Goal: Task Accomplishment & Management: Manage account settings

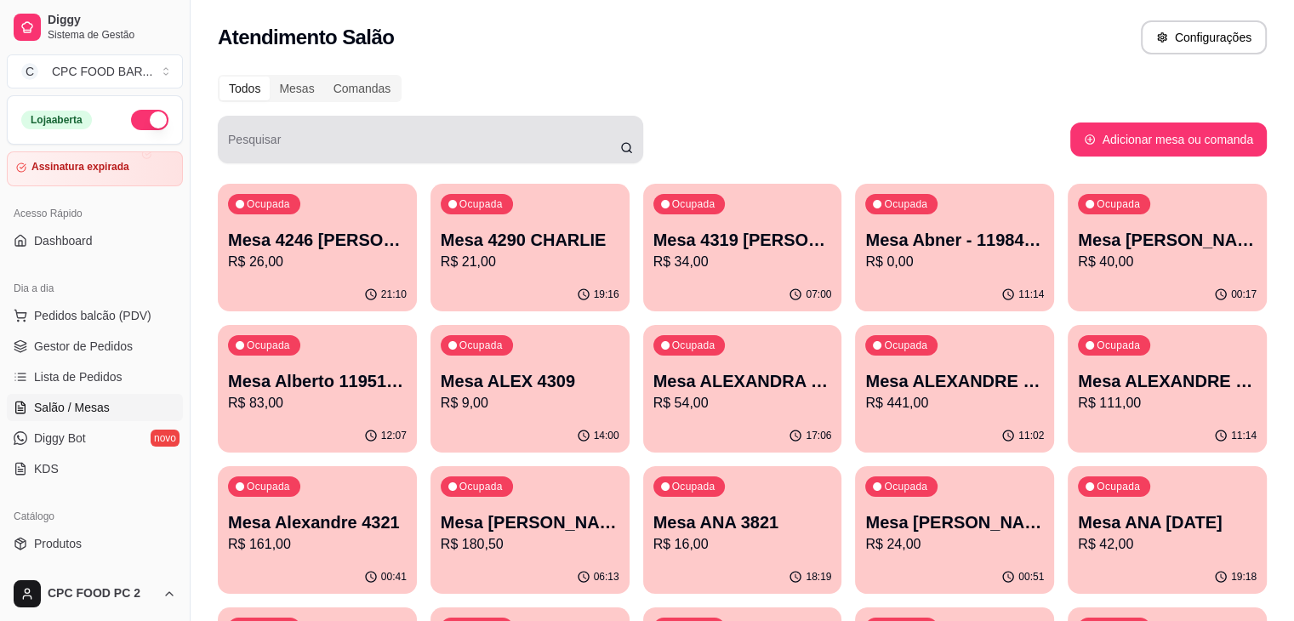
click at [362, 151] on input "Pesquisar" at bounding box center [424, 146] width 392 height 17
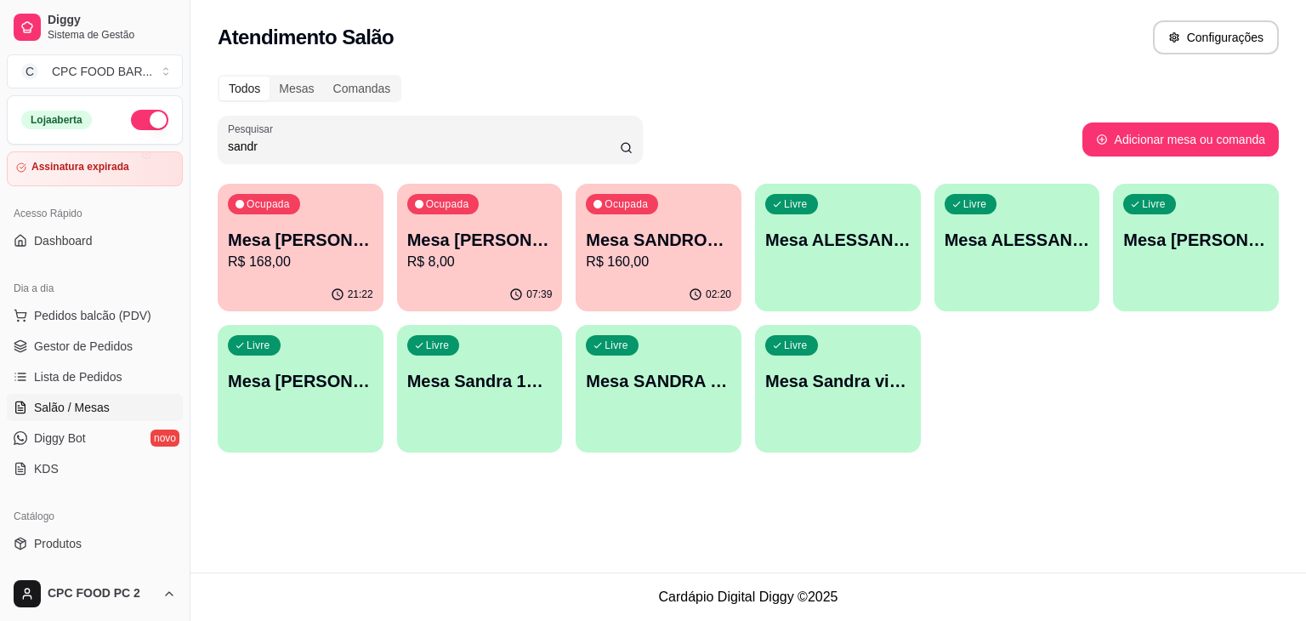
type input "sandr"
click at [289, 264] on p "R$ 168,00" at bounding box center [300, 262] width 145 height 20
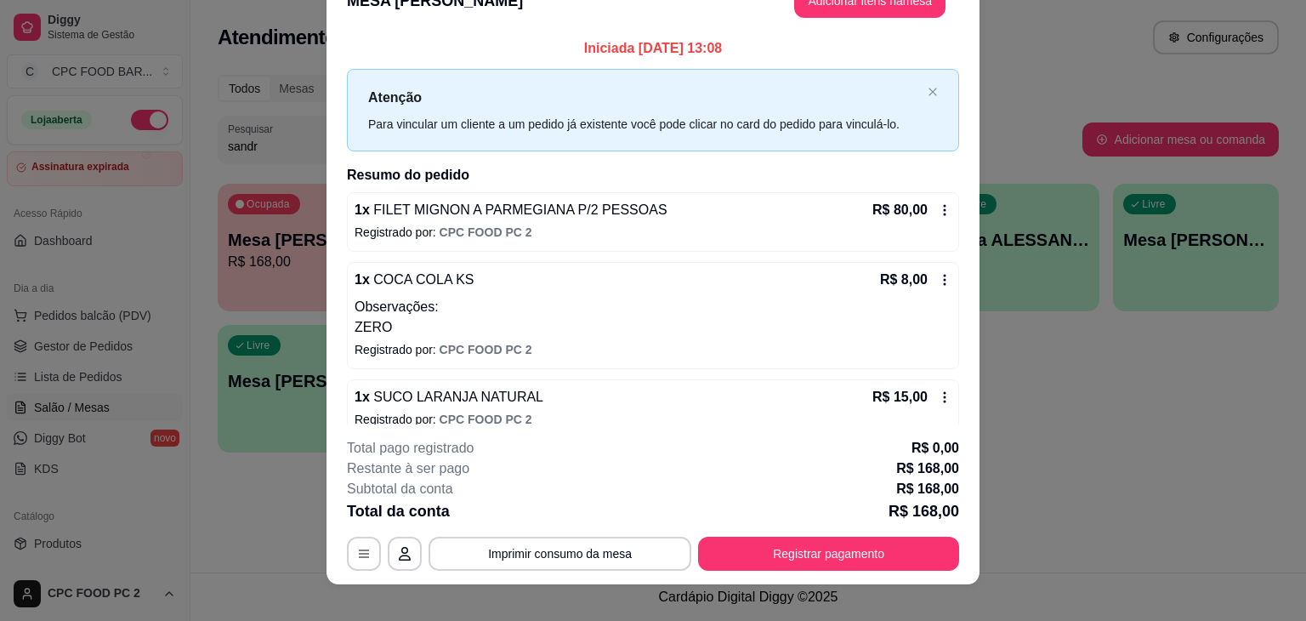
scroll to position [51, 0]
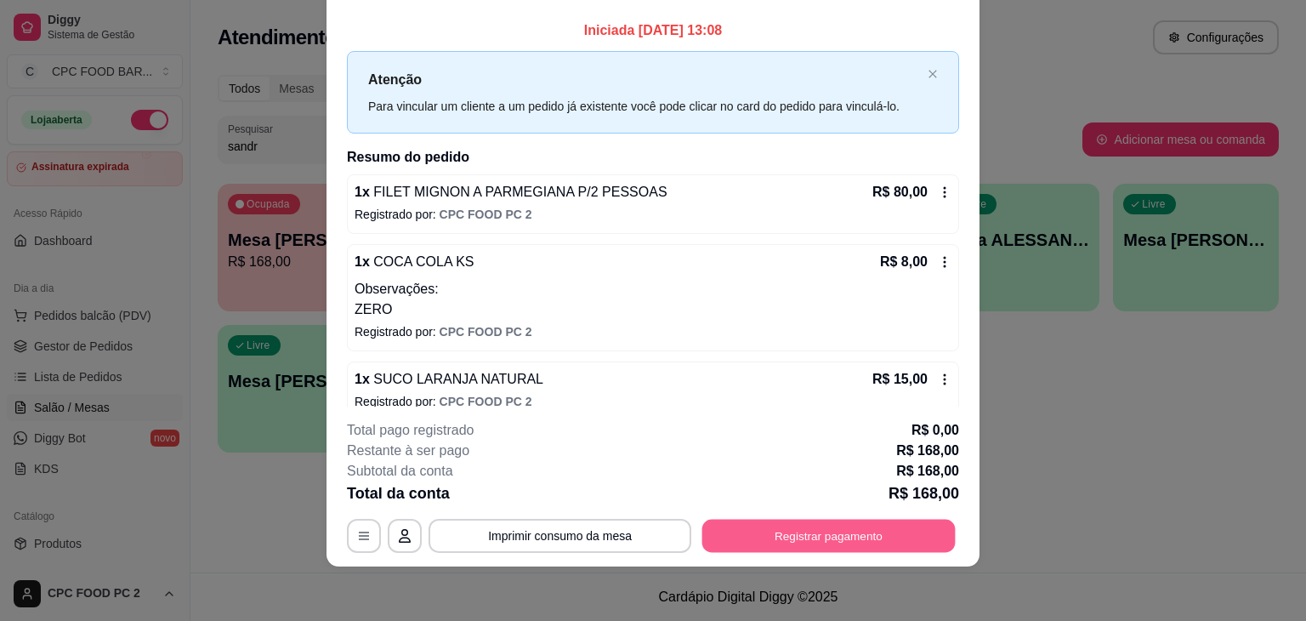
click at [855, 532] on button "Registrar pagamento" at bounding box center [828, 536] width 253 height 33
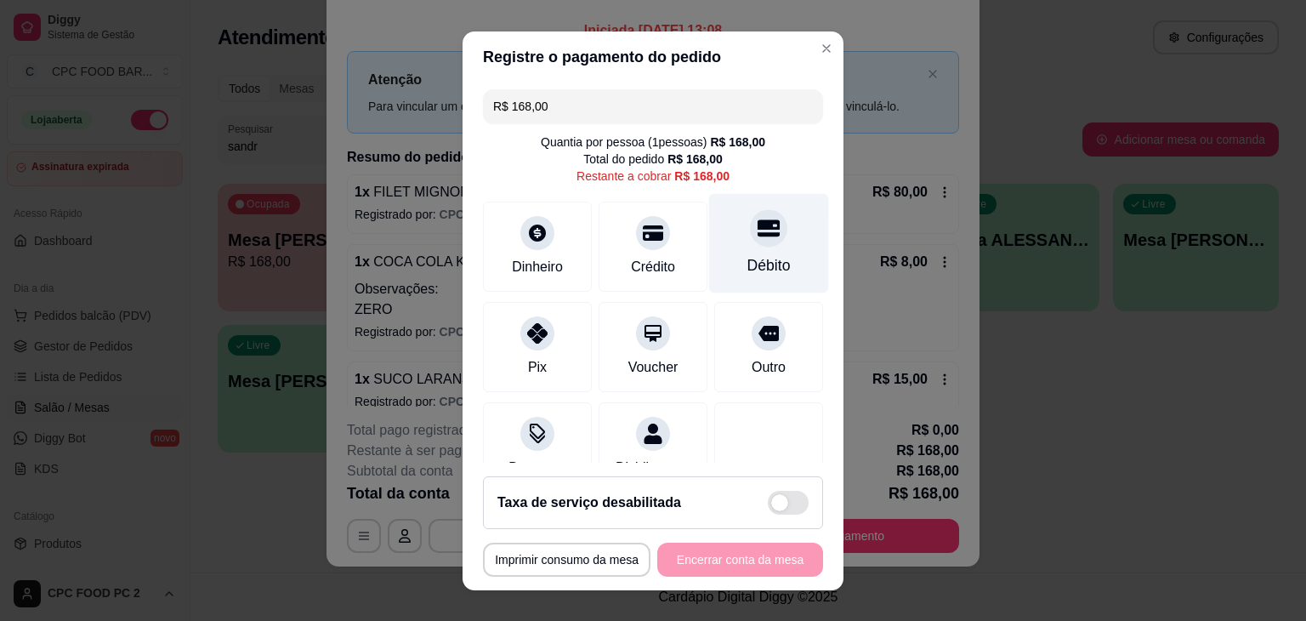
click at [759, 254] on div "Débito" at bounding box center [769, 265] width 43 height 22
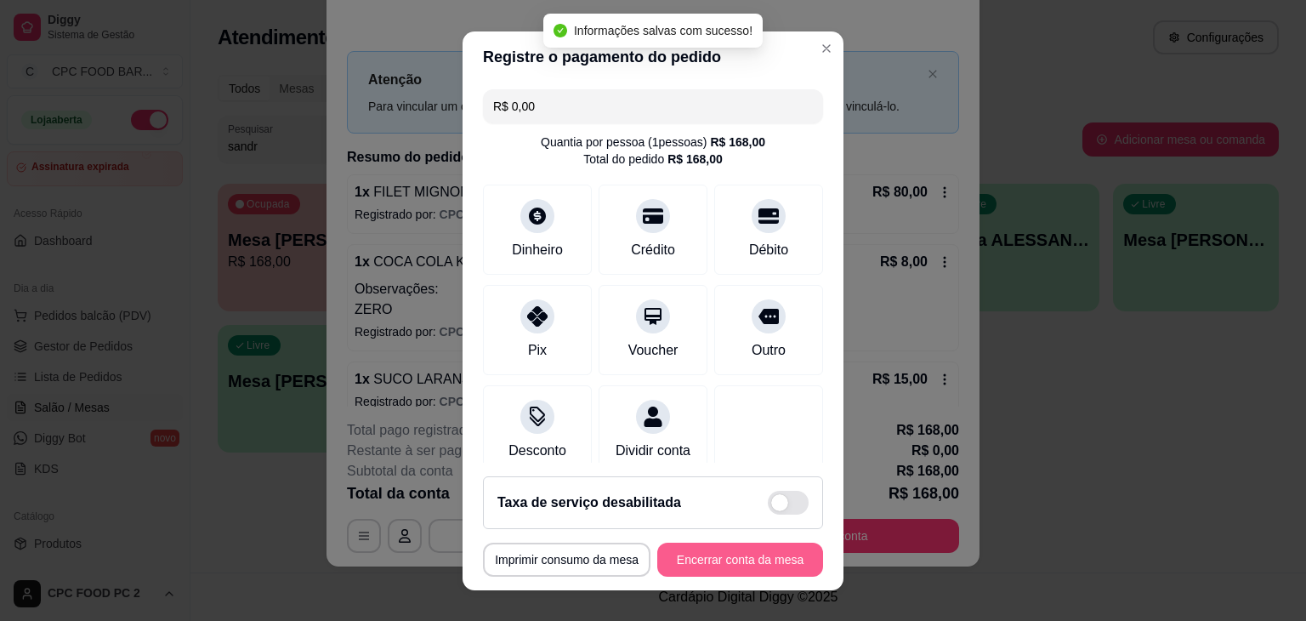
type input "R$ 0,00"
click at [720, 561] on button "Encerrar conta da mesa" at bounding box center [740, 560] width 166 height 34
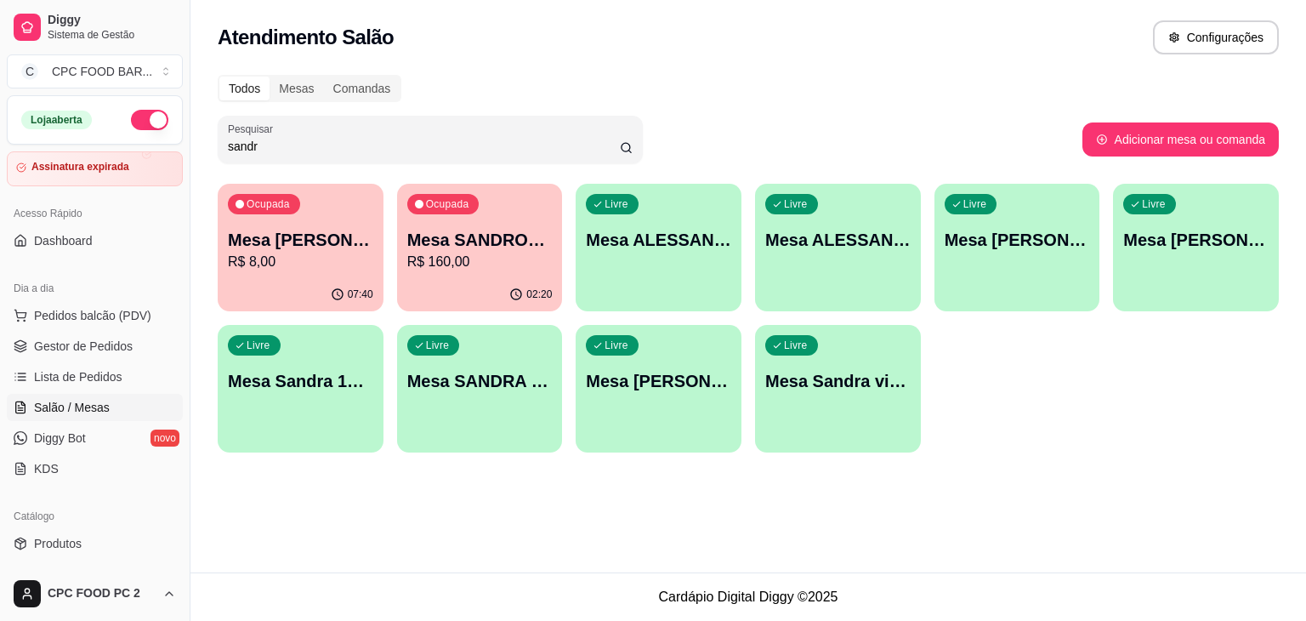
drag, startPoint x: 283, startPoint y: 157, endPoint x: 216, endPoint y: 154, distance: 67.3
click at [216, 154] on div "Todos Mesas Comandas Pesquisar sandr Adicionar mesa ou comanda Ocupada Mesa [PE…" at bounding box center [749, 269] width 1116 height 408
drag, startPoint x: 274, startPoint y: 139, endPoint x: 199, endPoint y: 134, distance: 75.0
click at [199, 134] on div "Todos Mesas Comandas Pesquisar sandr Adicionar mesa ou comanda Ocupada Mesa [PE…" at bounding box center [749, 269] width 1116 height 408
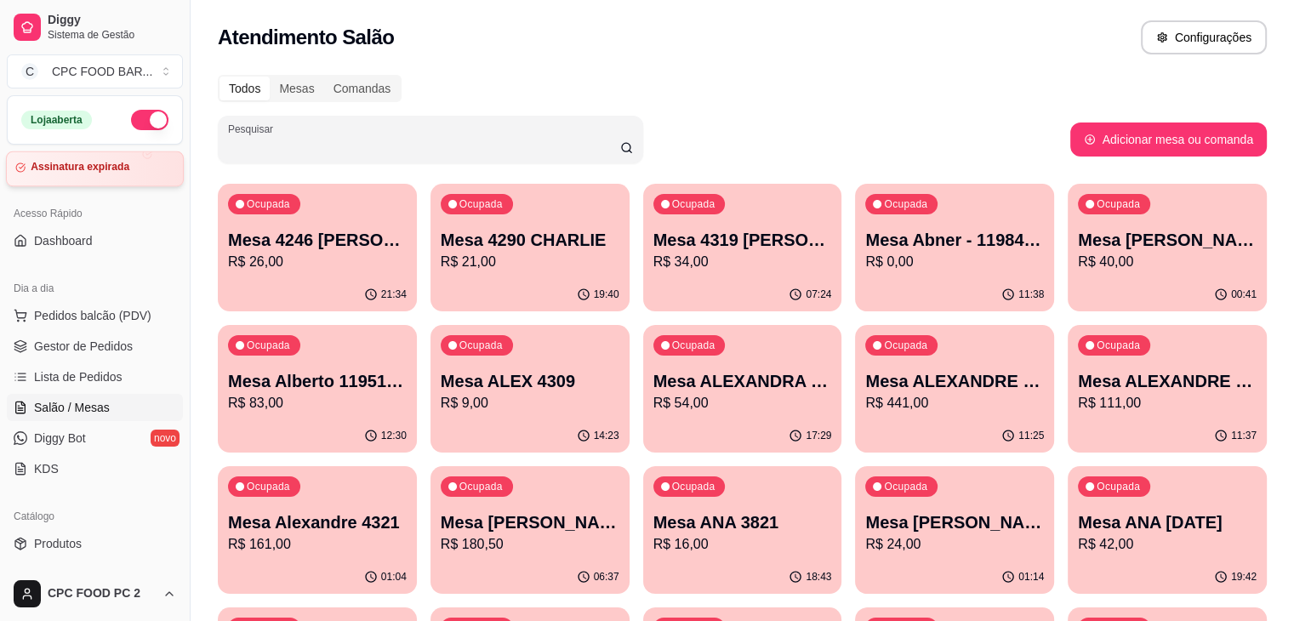
click at [134, 163] on div "Assinatura expirada" at bounding box center [94, 167] width 159 height 13
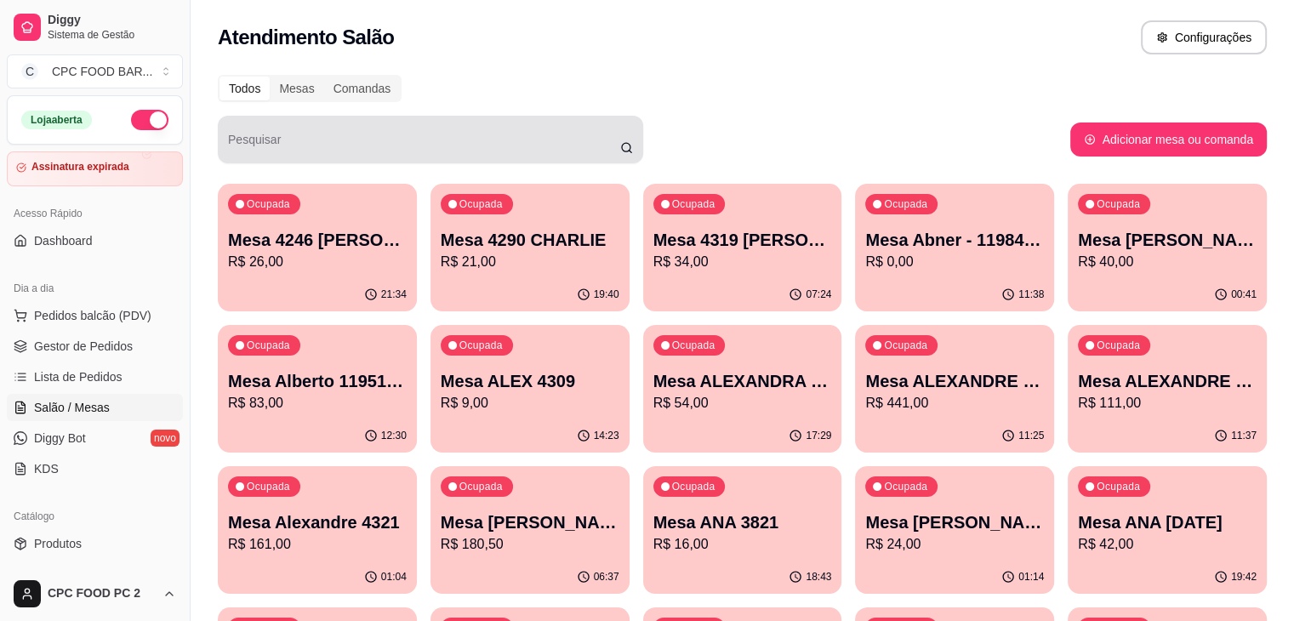
click at [252, 134] on div at bounding box center [430, 139] width 405 height 34
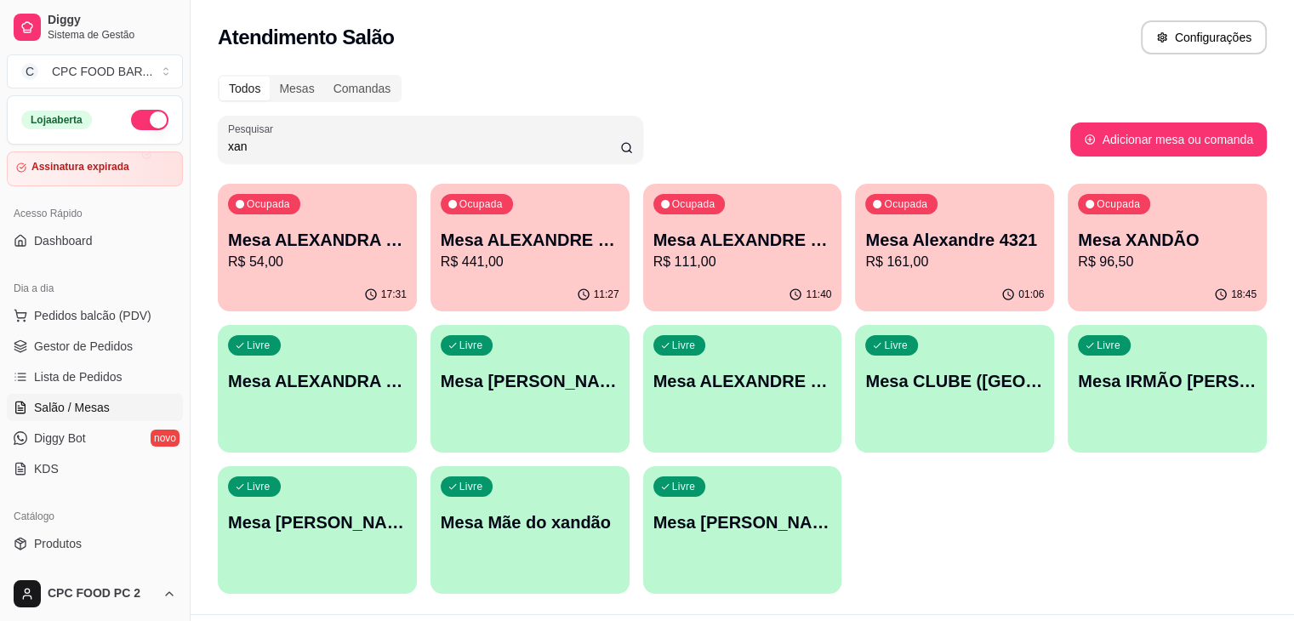
type input "xan"
click at [1078, 232] on p "Mesa XANDÃO" at bounding box center [1167, 240] width 179 height 24
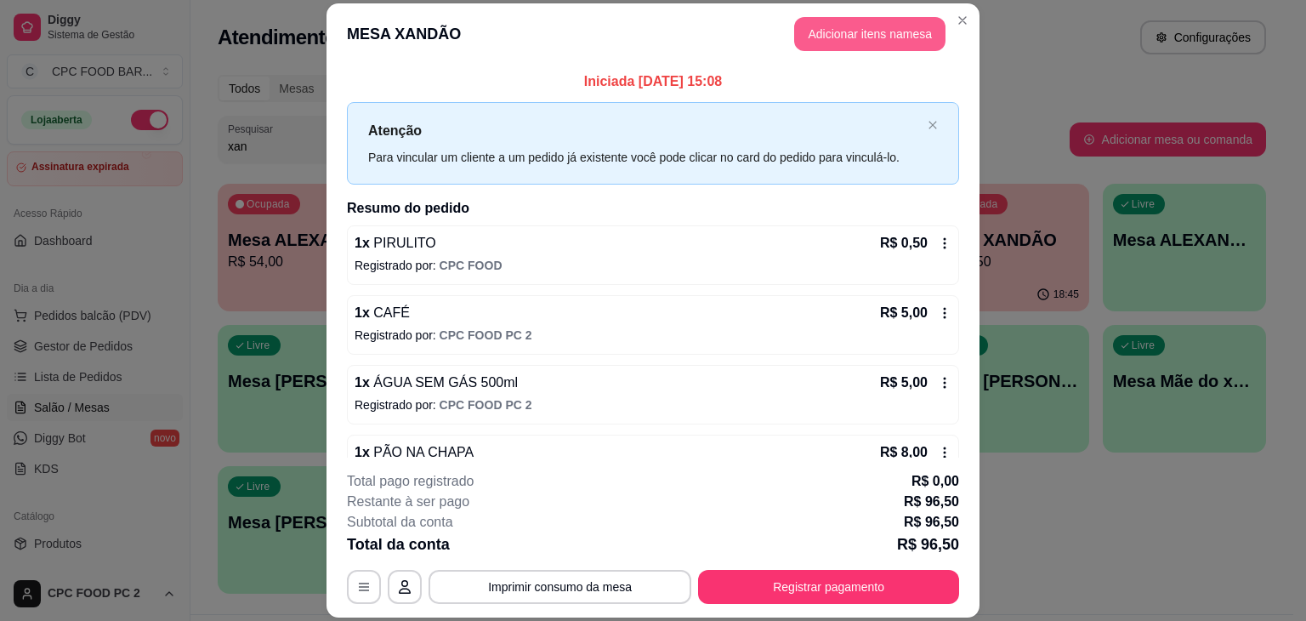
click at [878, 34] on button "Adicionar itens na mesa" at bounding box center [869, 34] width 151 height 34
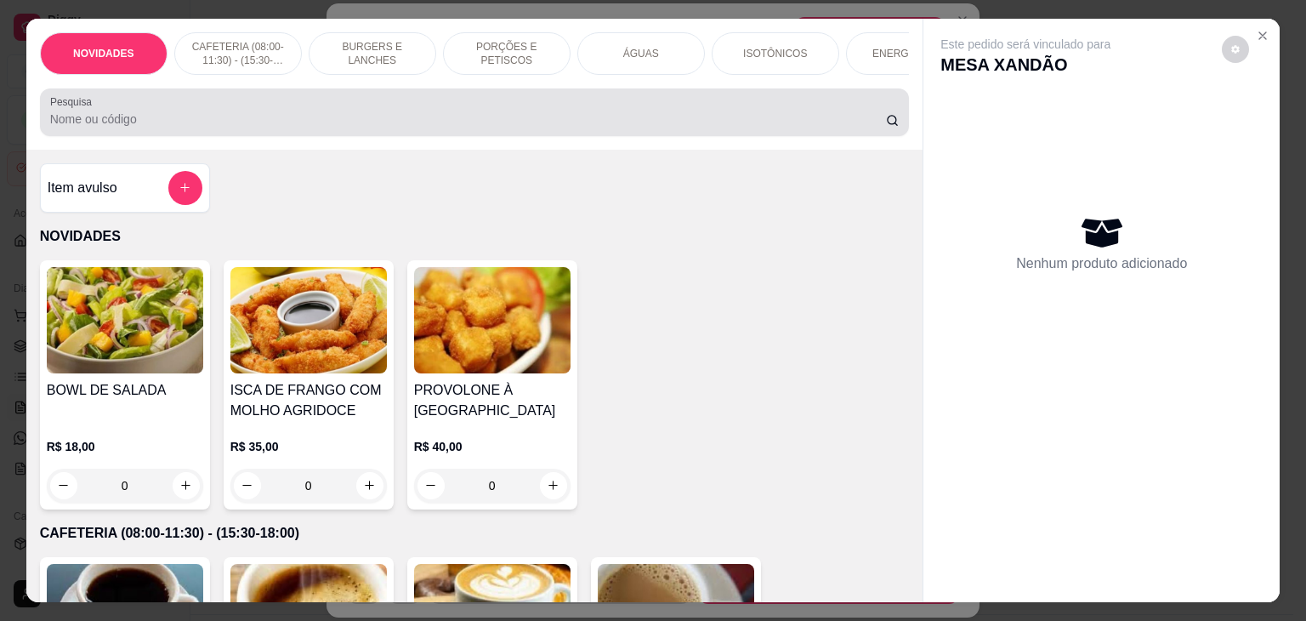
click at [517, 128] on input "Pesquisa" at bounding box center [468, 119] width 836 height 17
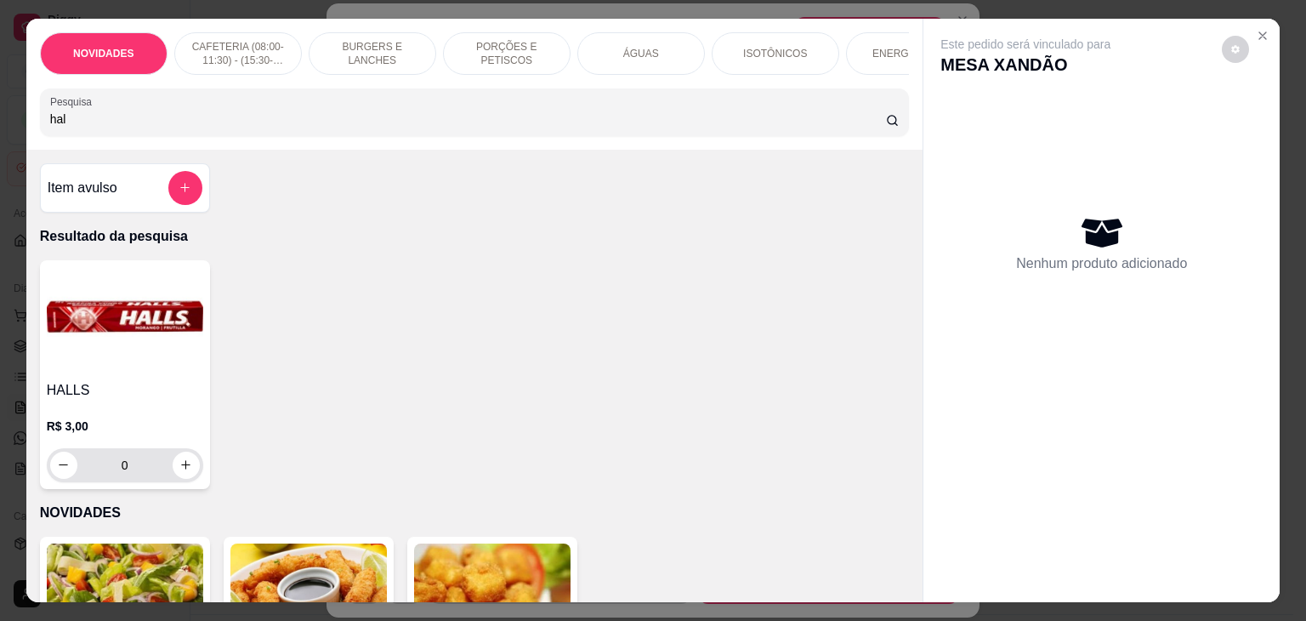
type input "hal"
click at [191, 470] on button "increase-product-quantity" at bounding box center [186, 465] width 27 height 27
type input "1"
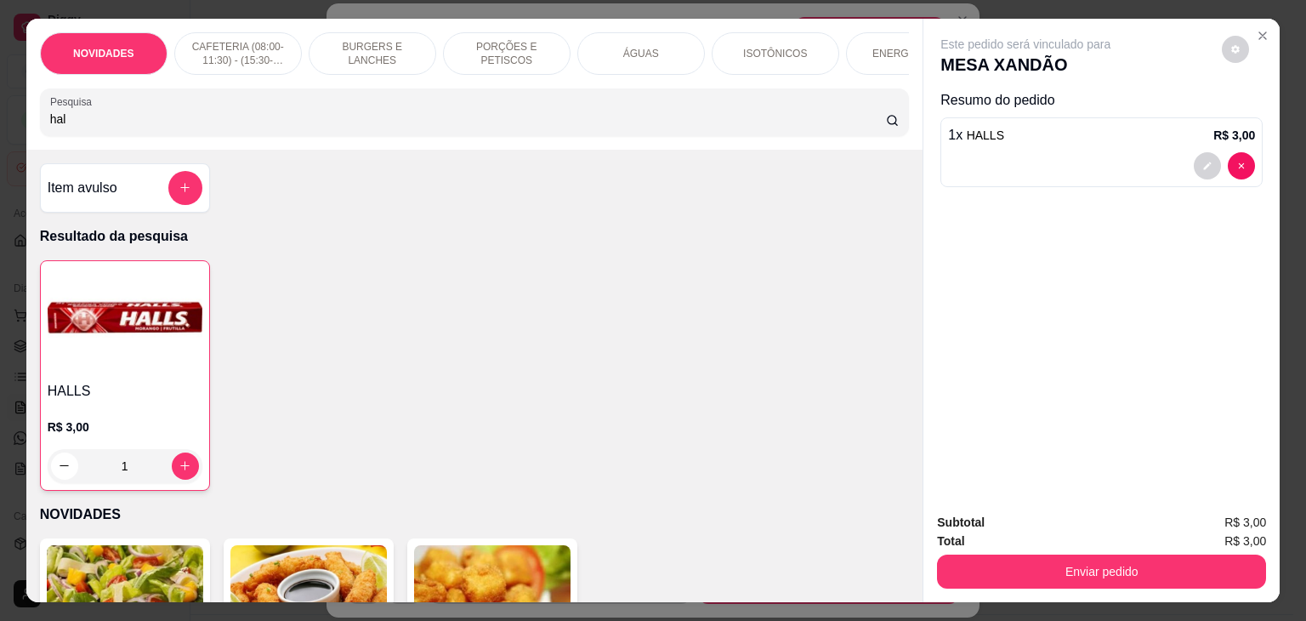
drag, startPoint x: 202, startPoint y: 123, endPoint x: 0, endPoint y: 127, distance: 201.6
click at [0, 127] on div "NOVIDADES CAFETERIA (08:00-11:30) - (15:30-18:00) BURGERS E LANCHES PORÇÕES E P…" at bounding box center [653, 310] width 1306 height 621
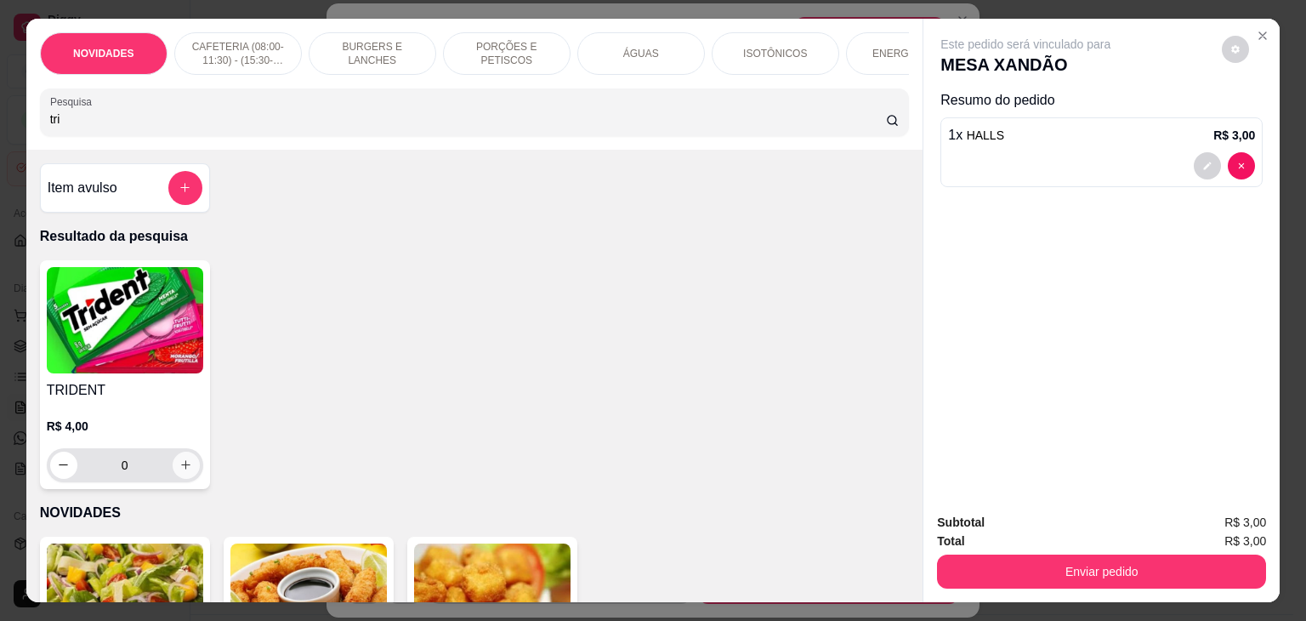
type input "tri"
click at [179, 469] on icon "increase-product-quantity" at bounding box center [185, 464] width 13 height 13
type input "1"
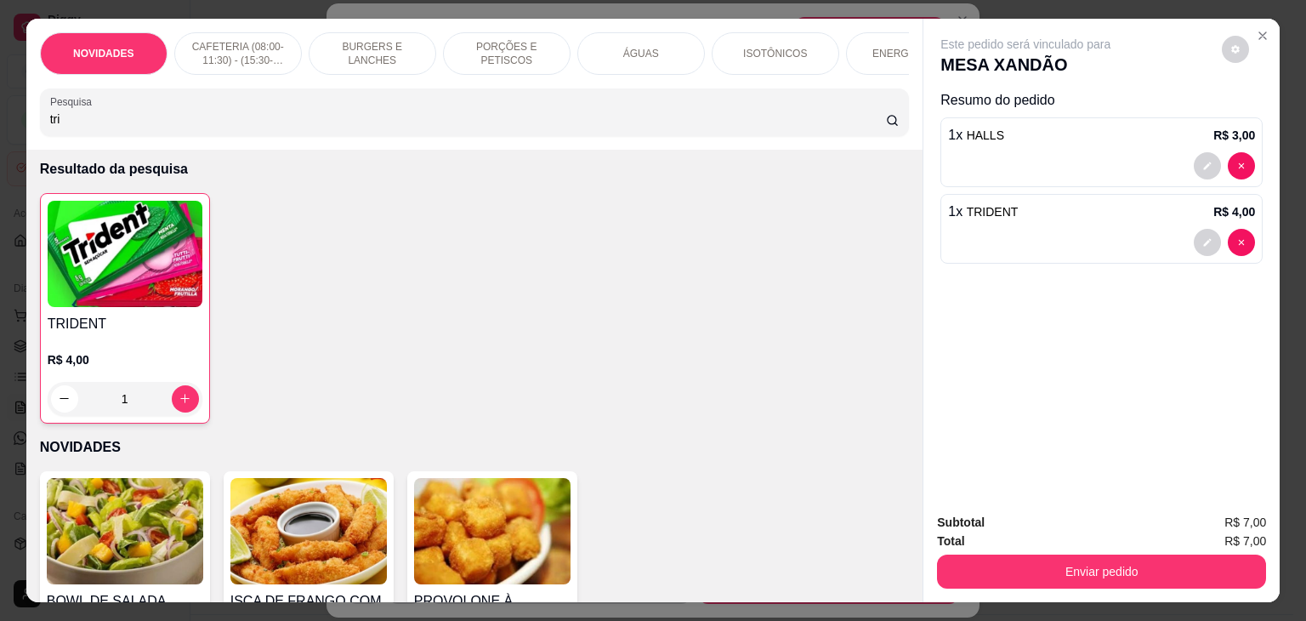
scroll to position [85, 0]
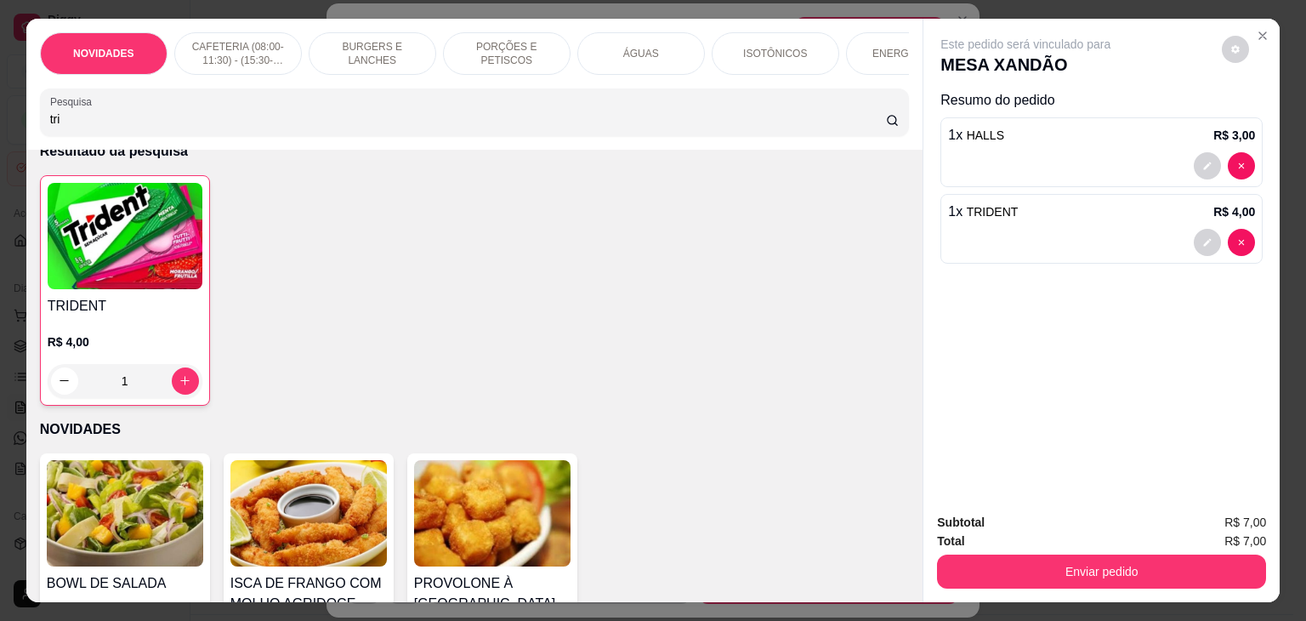
click at [213, 53] on p "CAFETERIA (08:00-11:30) - (15:30-18:00)" at bounding box center [238, 53] width 99 height 27
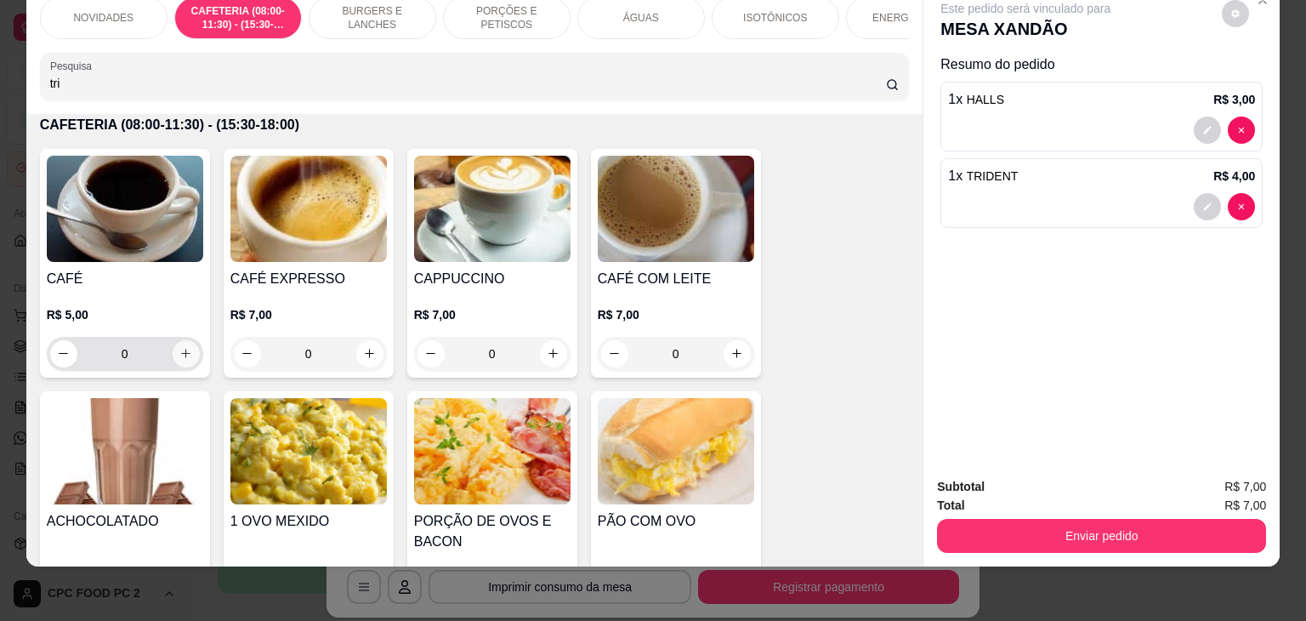
click at [179, 350] on icon "increase-product-quantity" at bounding box center [185, 353] width 13 height 13
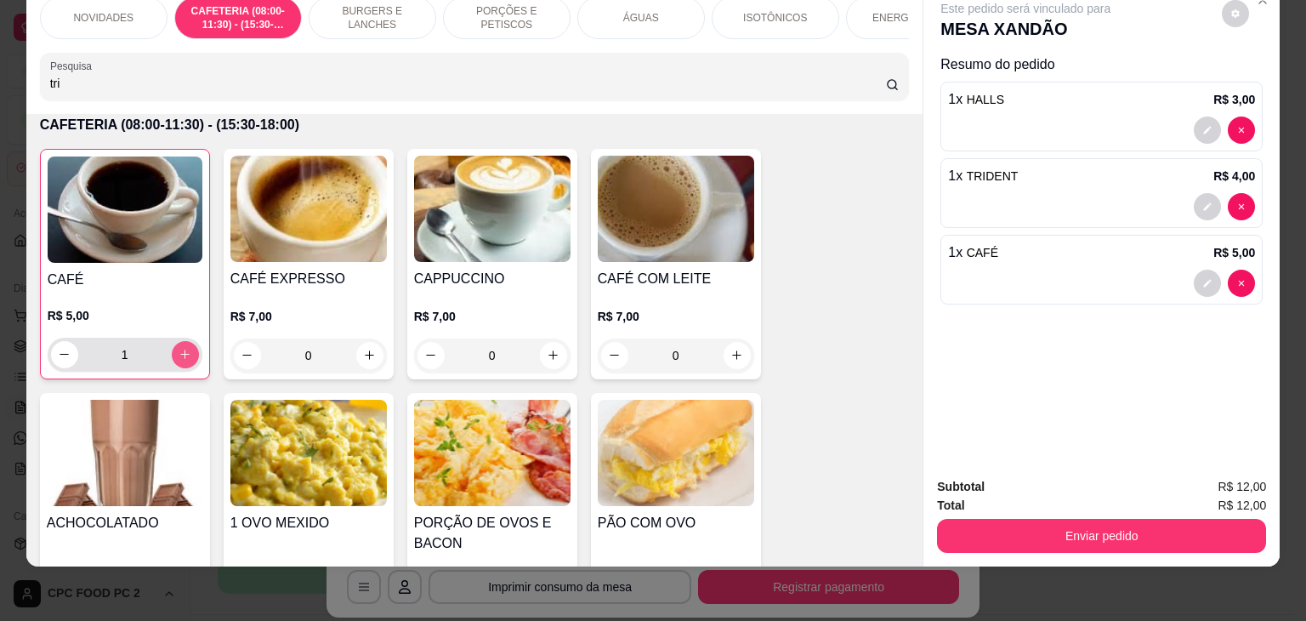
type input "1"
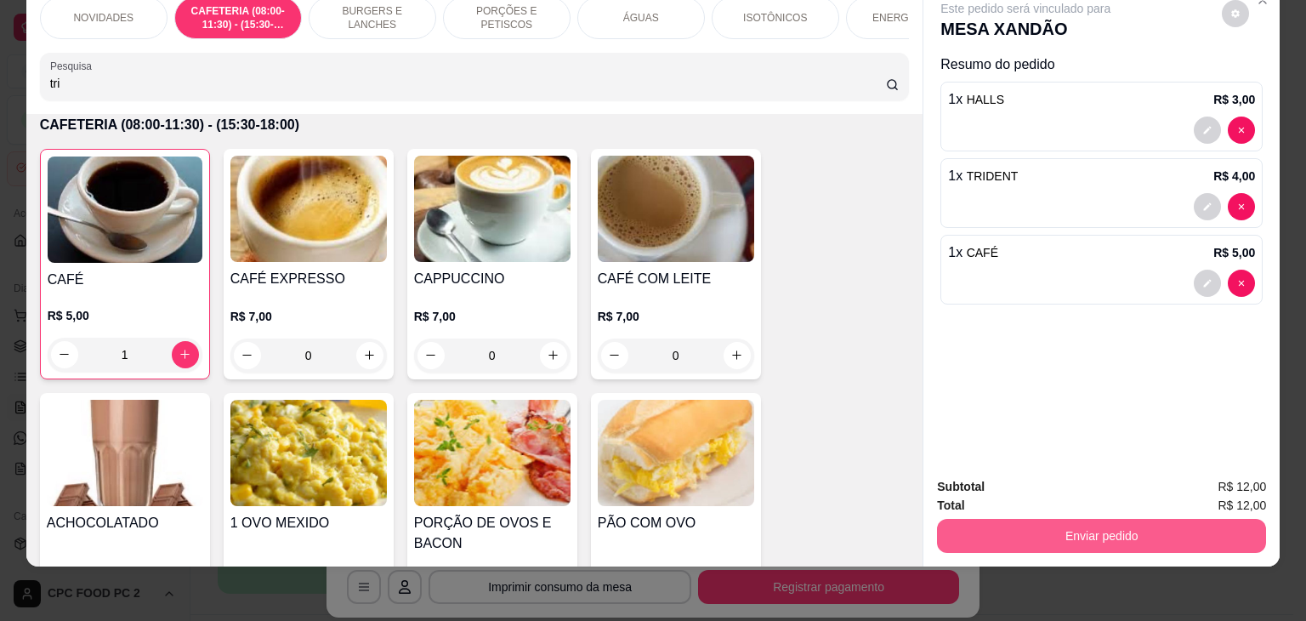
click at [1009, 527] on button "Enviar pedido" at bounding box center [1101, 536] width 329 height 34
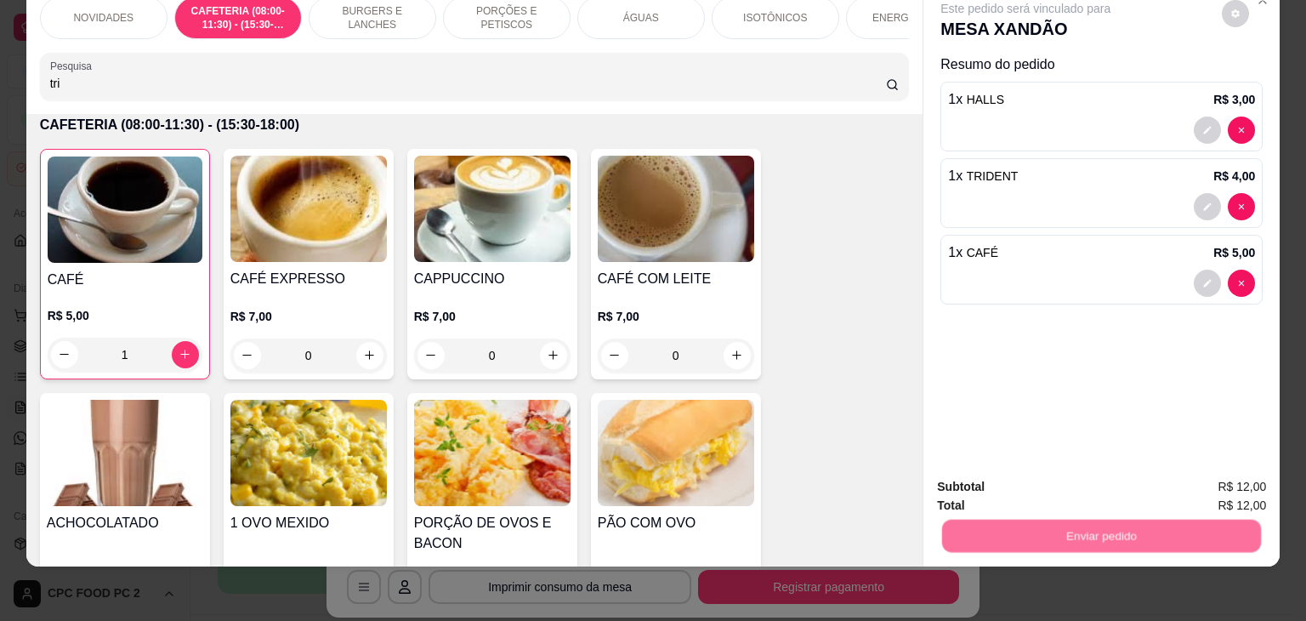
click at [1016, 487] on button "Não registrar e enviar pedido" at bounding box center [1045, 479] width 172 height 31
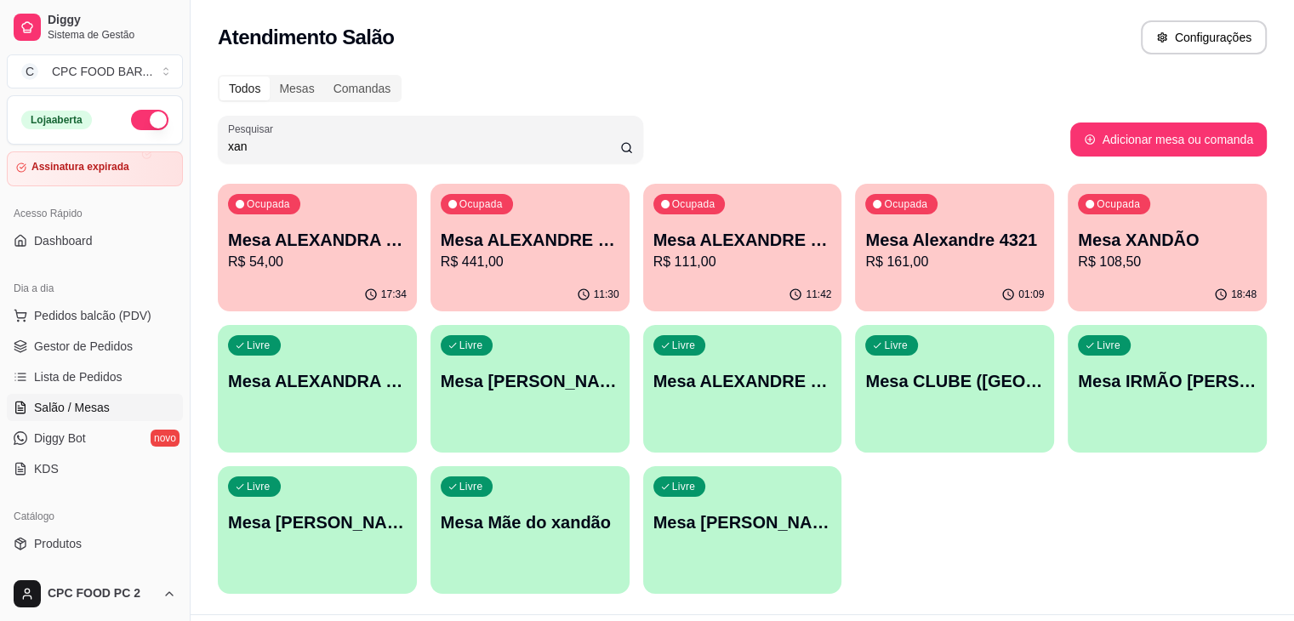
drag, startPoint x: 267, startPoint y: 147, endPoint x: 167, endPoint y: 144, distance: 100.4
click at [167, 144] on div "Diggy Sistema de Gestão C CPC FOOD BAR ... Loja aberta Assinatura expirada Aces…" at bounding box center [647, 331] width 1294 height 663
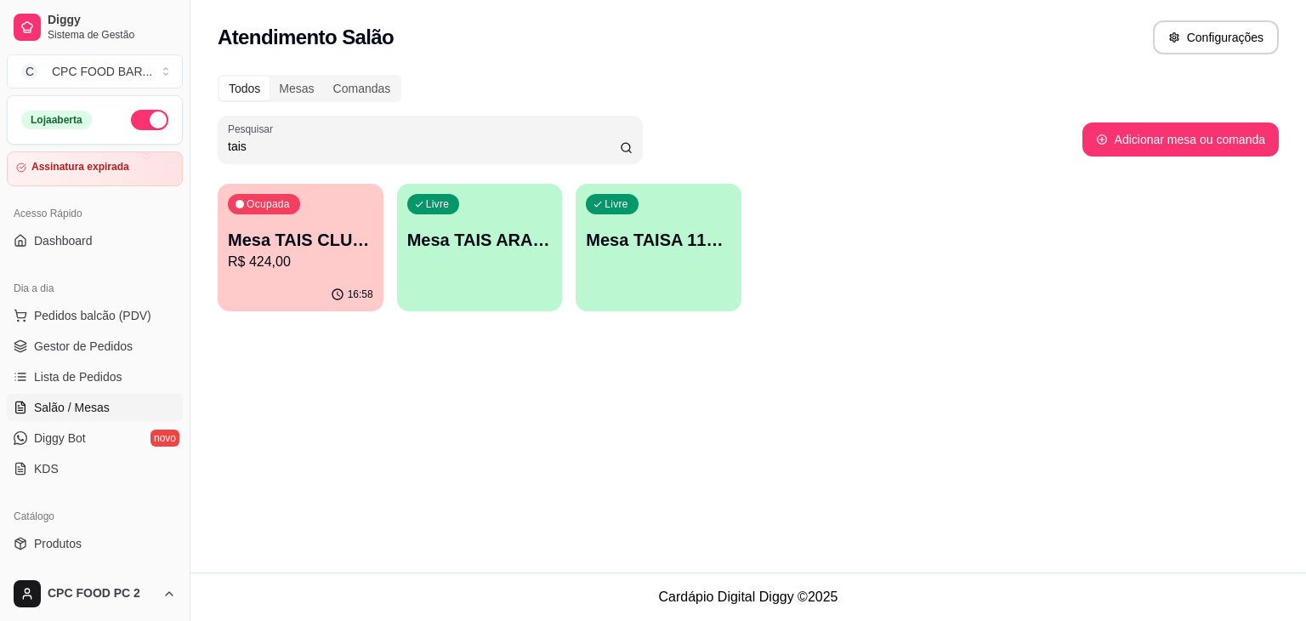
type input "tais"
click at [308, 252] on p "R$ 424,00" at bounding box center [300, 262] width 145 height 20
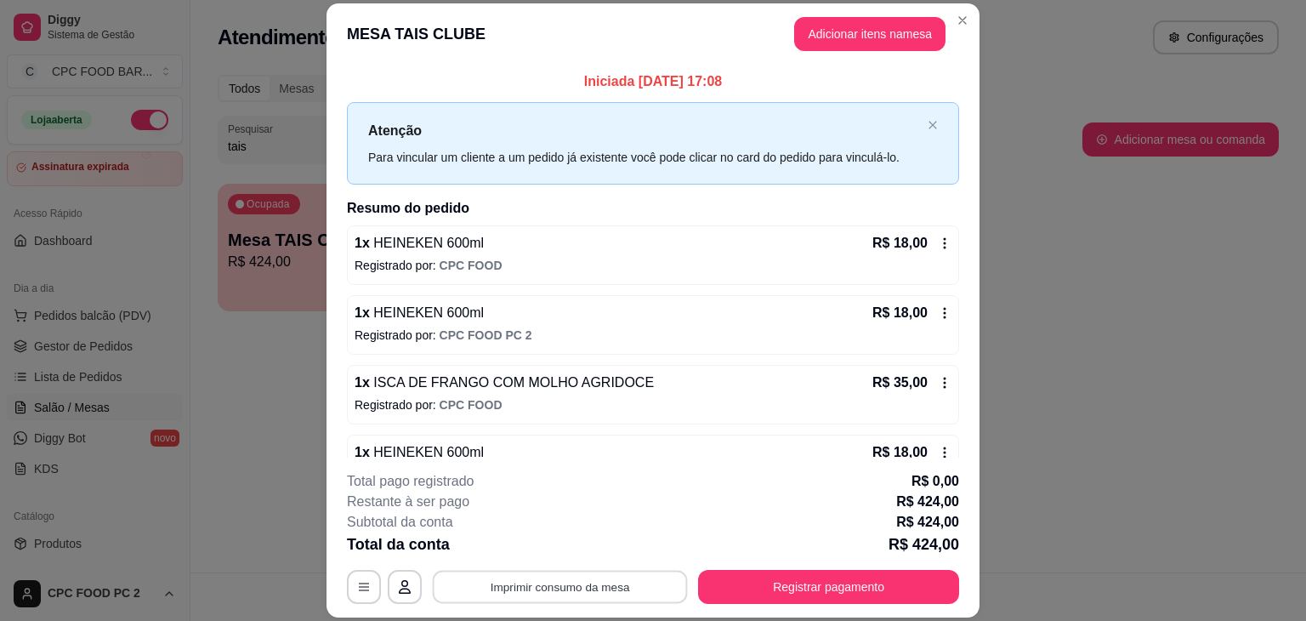
click at [504, 583] on button "Imprimir consumo da mesa" at bounding box center [560, 587] width 255 height 33
click at [585, 588] on button "Imprimir consumo da mesa" at bounding box center [560, 587] width 263 height 34
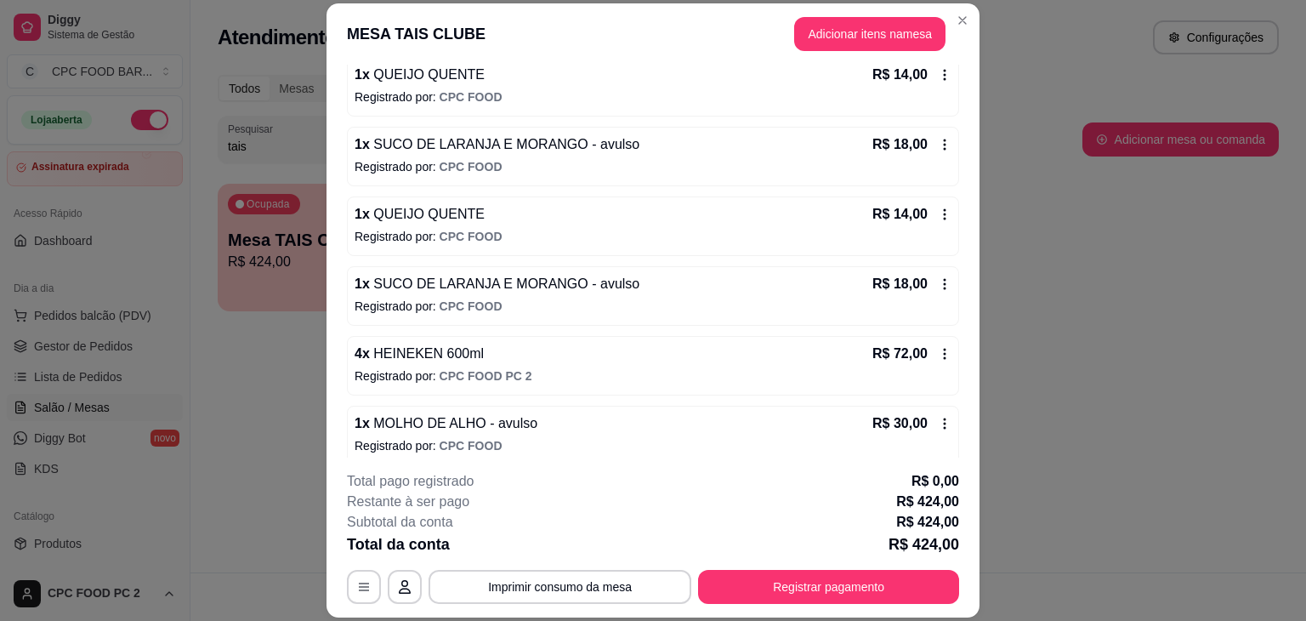
scroll to position [1276, 0]
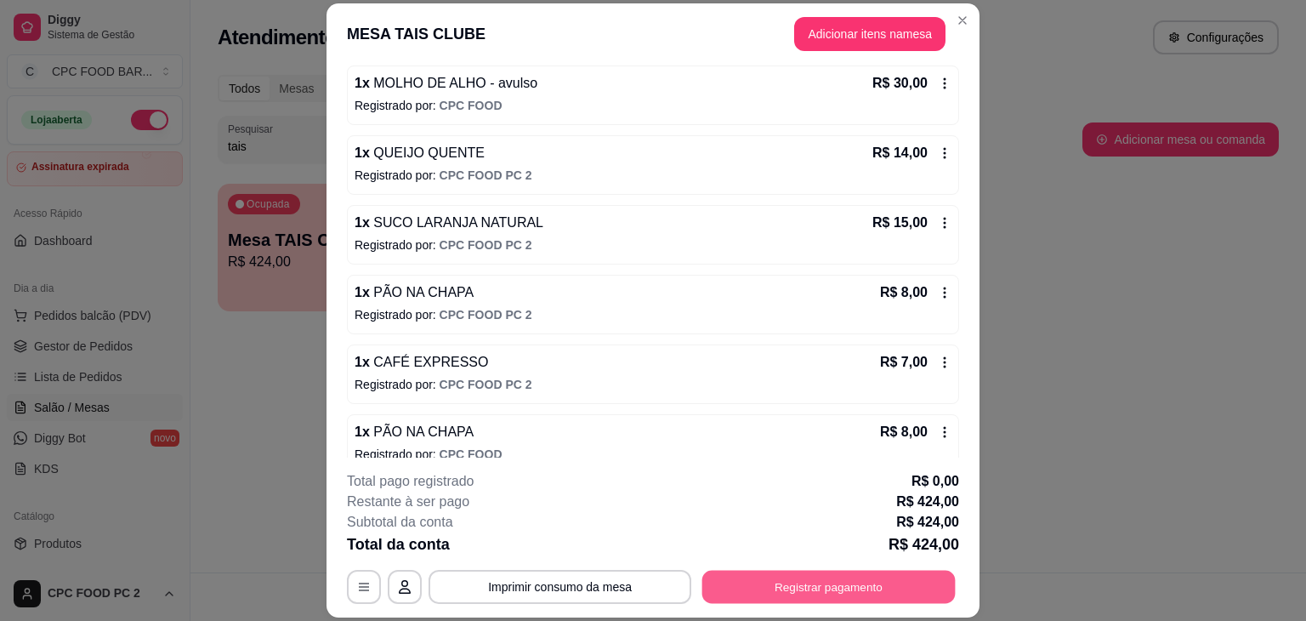
click at [826, 592] on button "Registrar pagamento" at bounding box center [828, 587] width 253 height 33
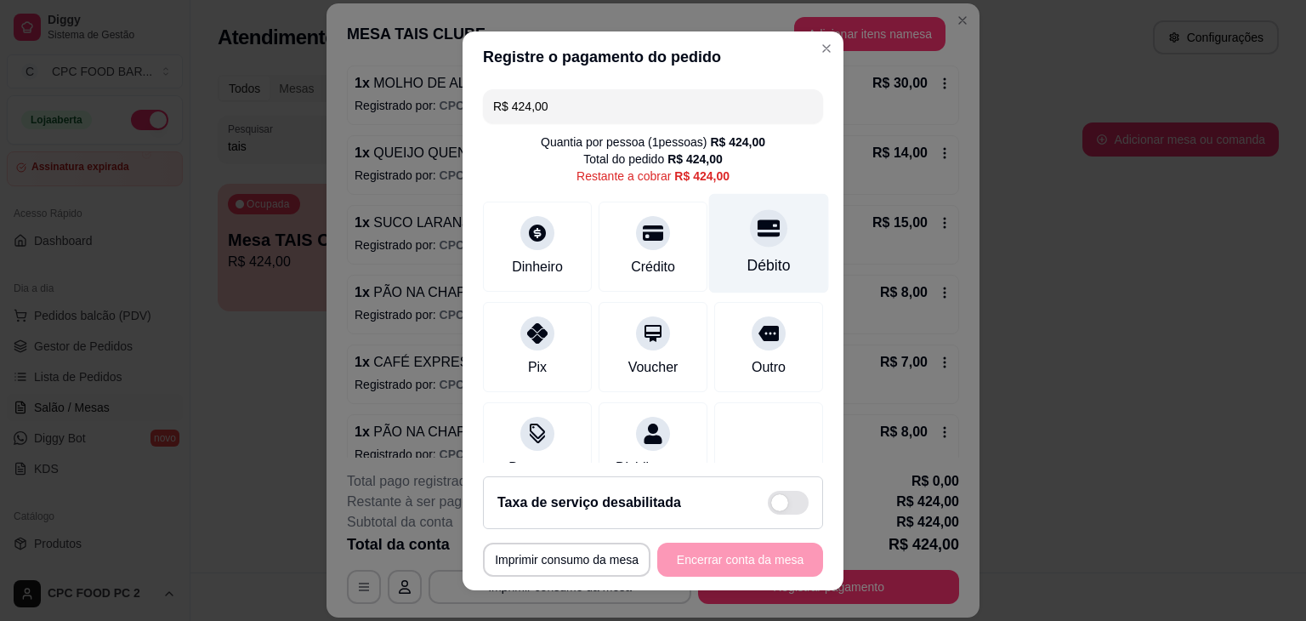
click at [758, 230] on icon at bounding box center [769, 228] width 22 height 22
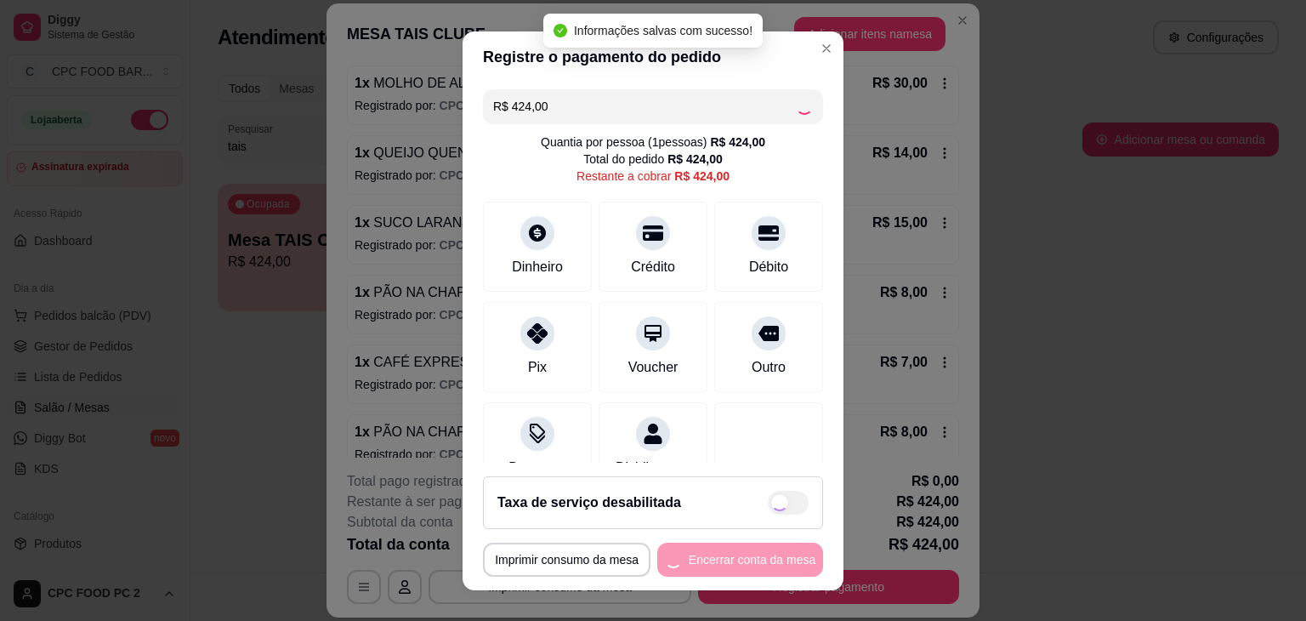
type input "R$ 0,00"
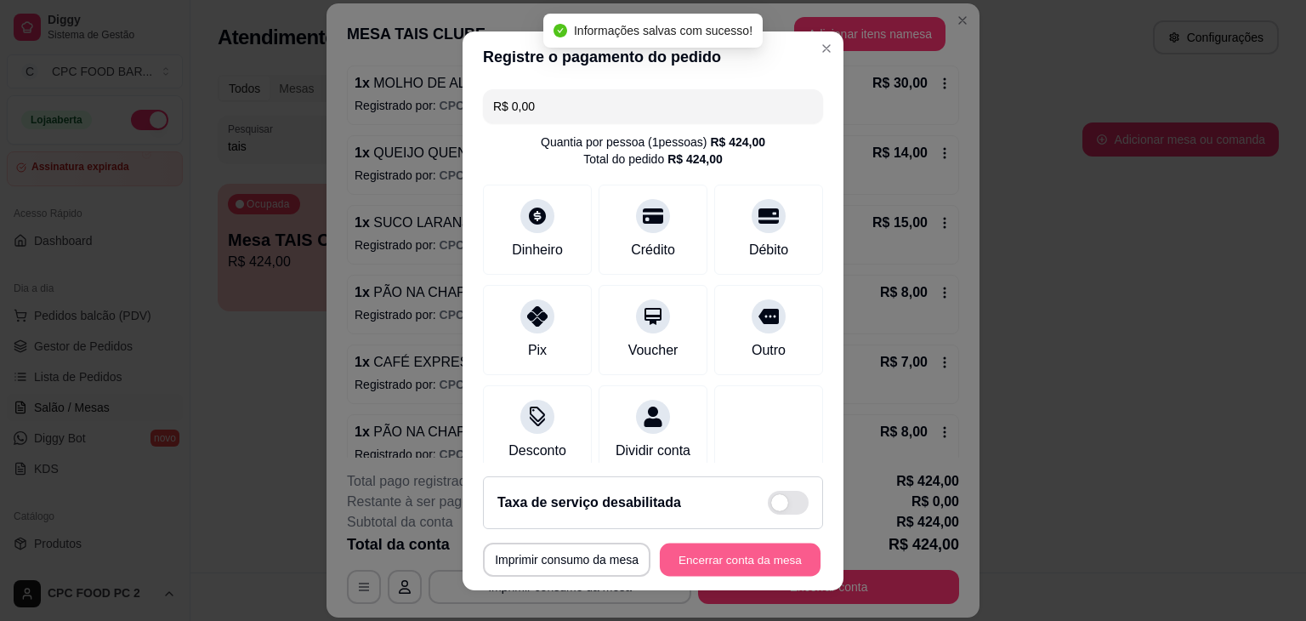
click at [709, 557] on button "Encerrar conta da mesa" at bounding box center [740, 559] width 161 height 33
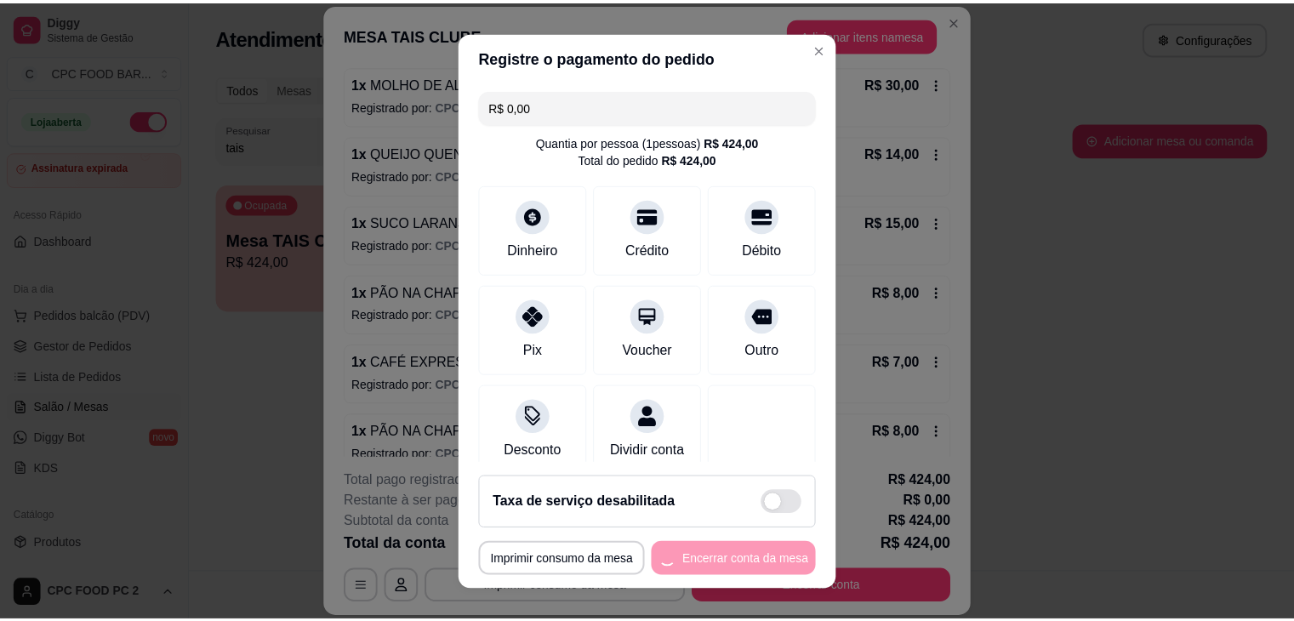
scroll to position [0, 0]
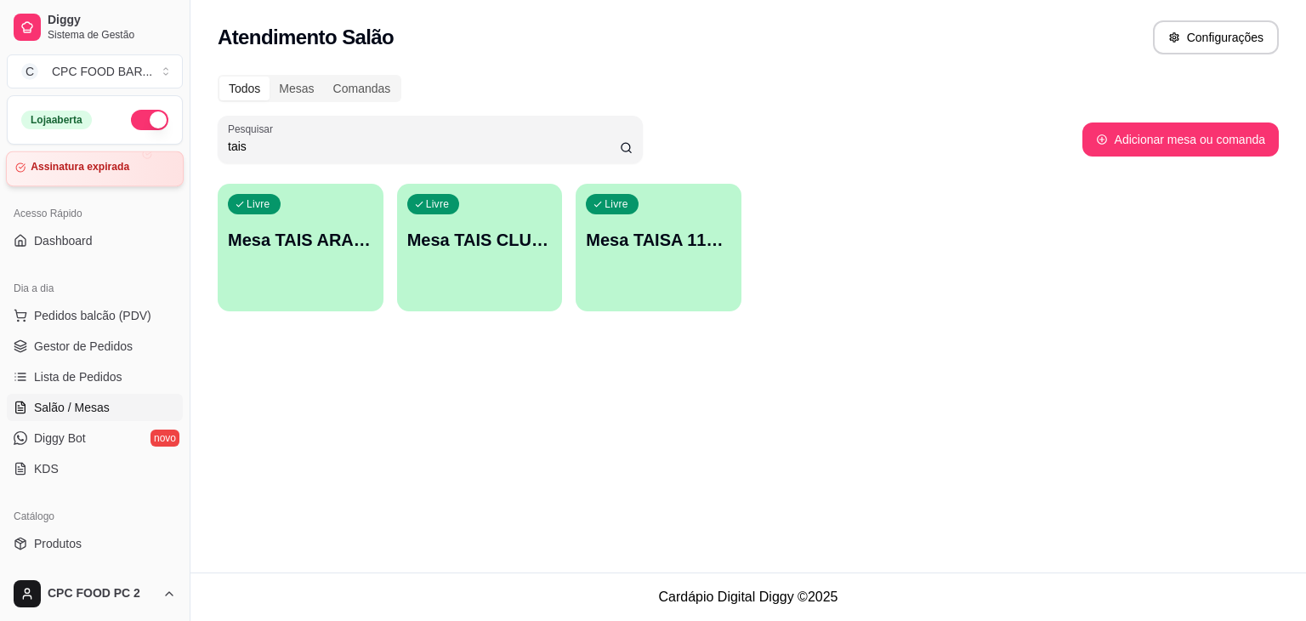
drag, startPoint x: 268, startPoint y: 153, endPoint x: 112, endPoint y: 157, distance: 155.7
click at [112, 157] on div "Diggy Sistema de Gestão C CPC FOOD BAR ... Loja aberta Assinatura expirada Aces…" at bounding box center [653, 310] width 1306 height 621
